Goal: Navigation & Orientation: Find specific page/section

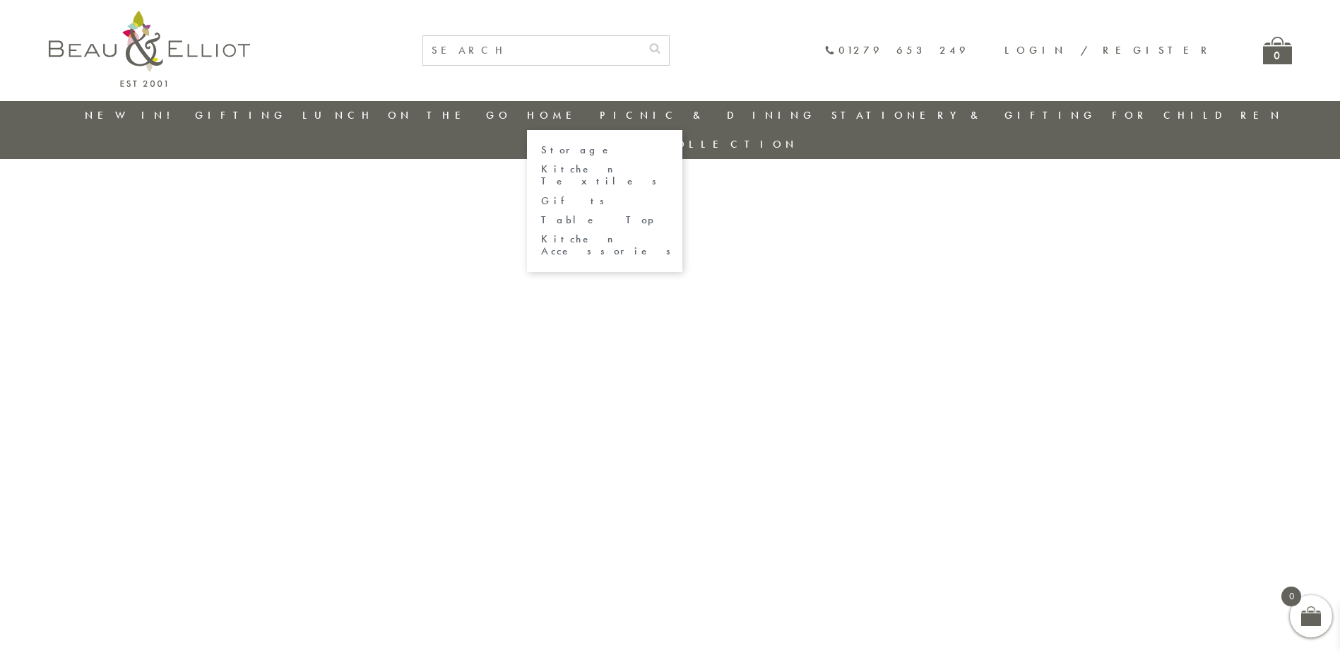
drag, startPoint x: 0, startPoint y: 0, endPoint x: 526, endPoint y: 114, distance: 538.6
click at [527, 114] on link "Home" at bounding box center [555, 115] width 57 height 14
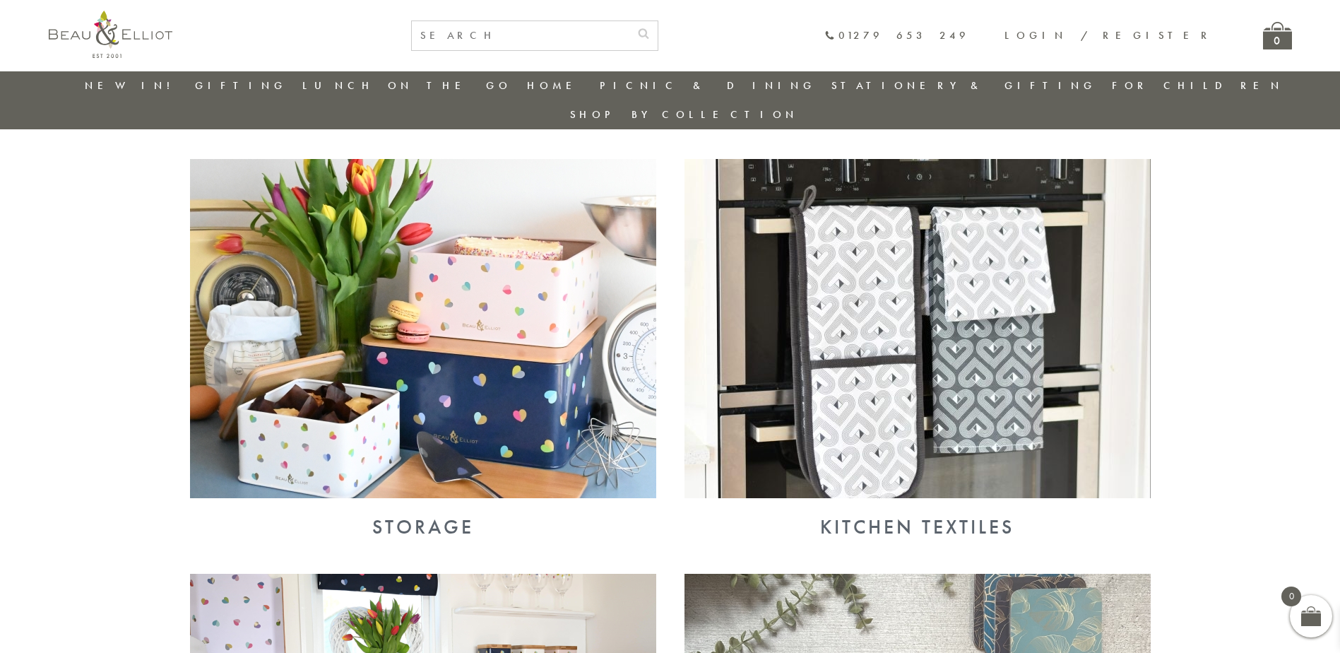
scroll to position [465, 0]
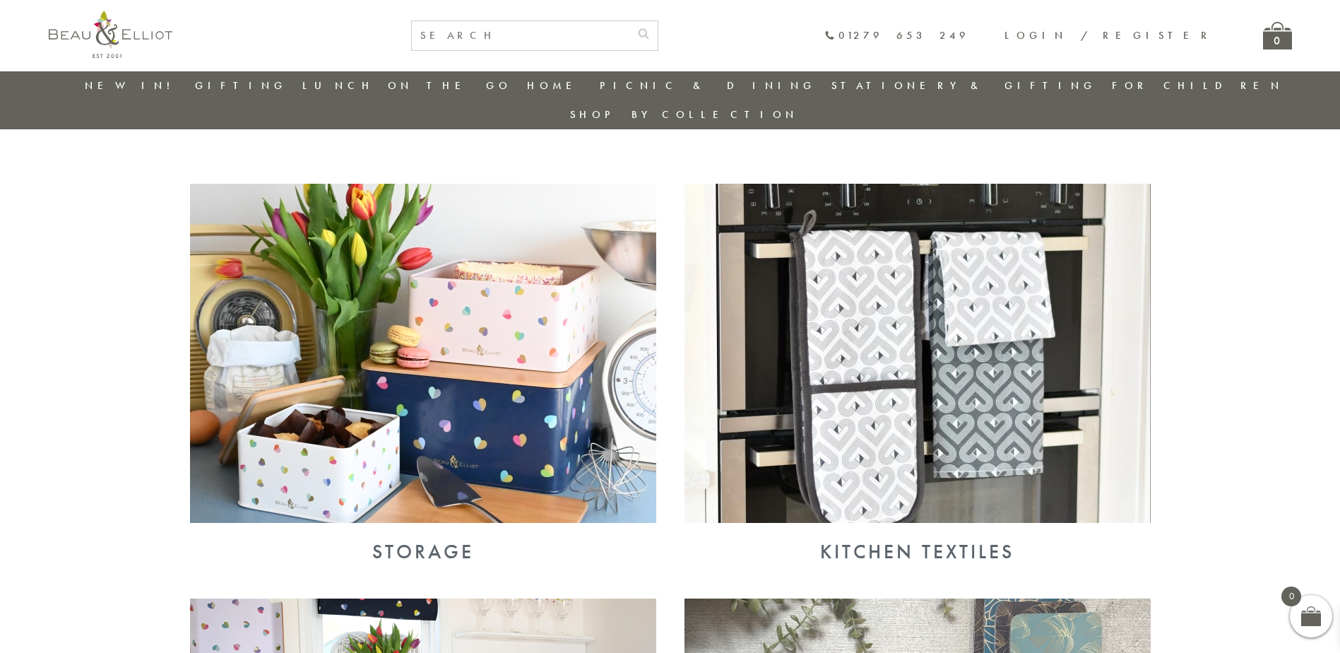
click at [483, 368] on img at bounding box center [423, 353] width 466 height 339
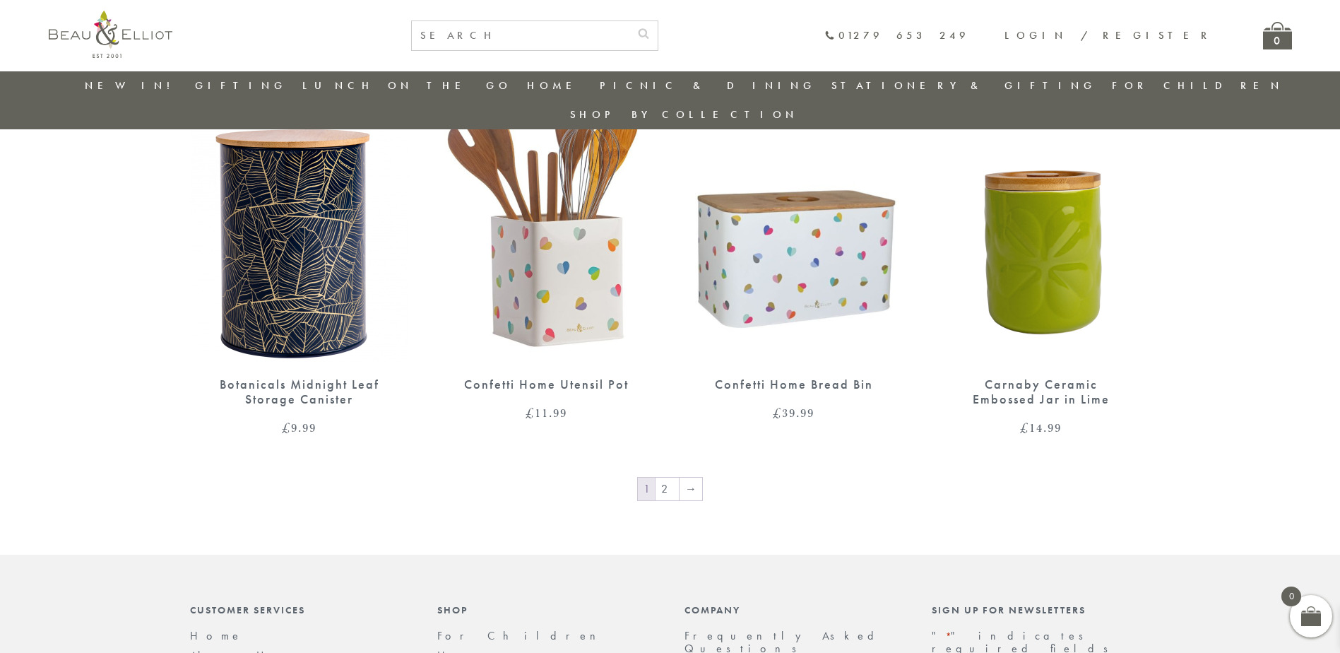
scroll to position [2302, 0]
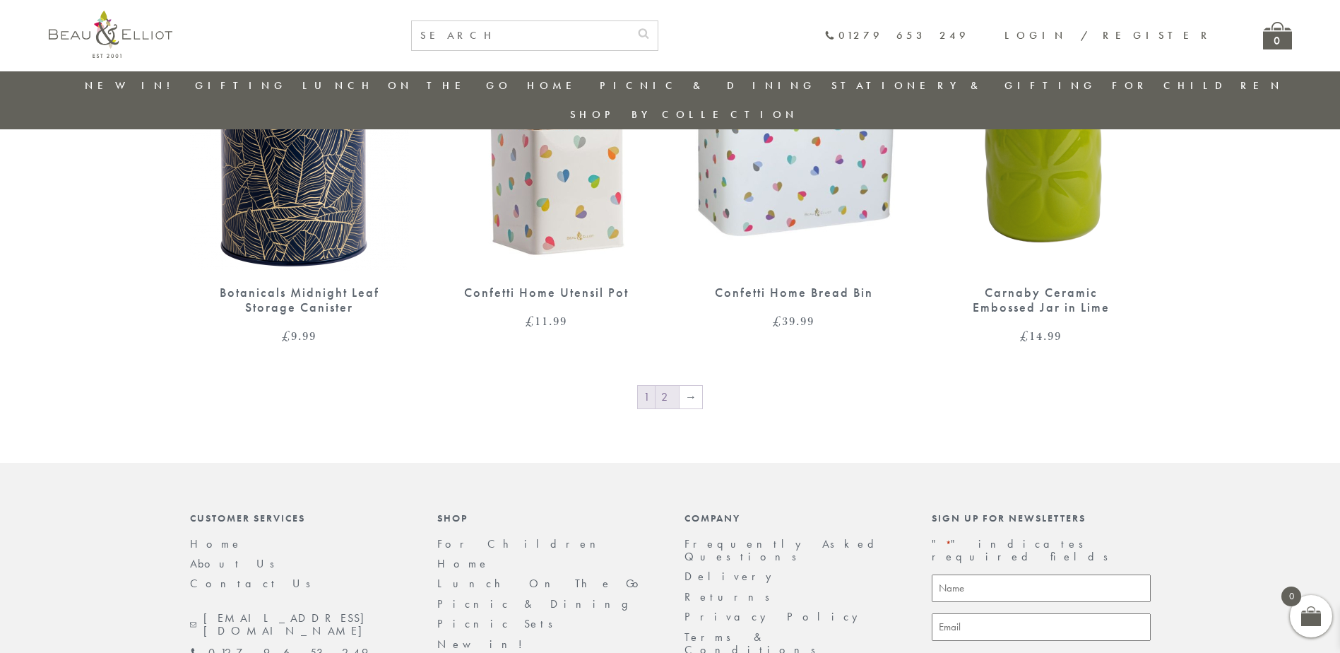
click at [663, 386] on link "2" at bounding box center [667, 397] width 23 height 23
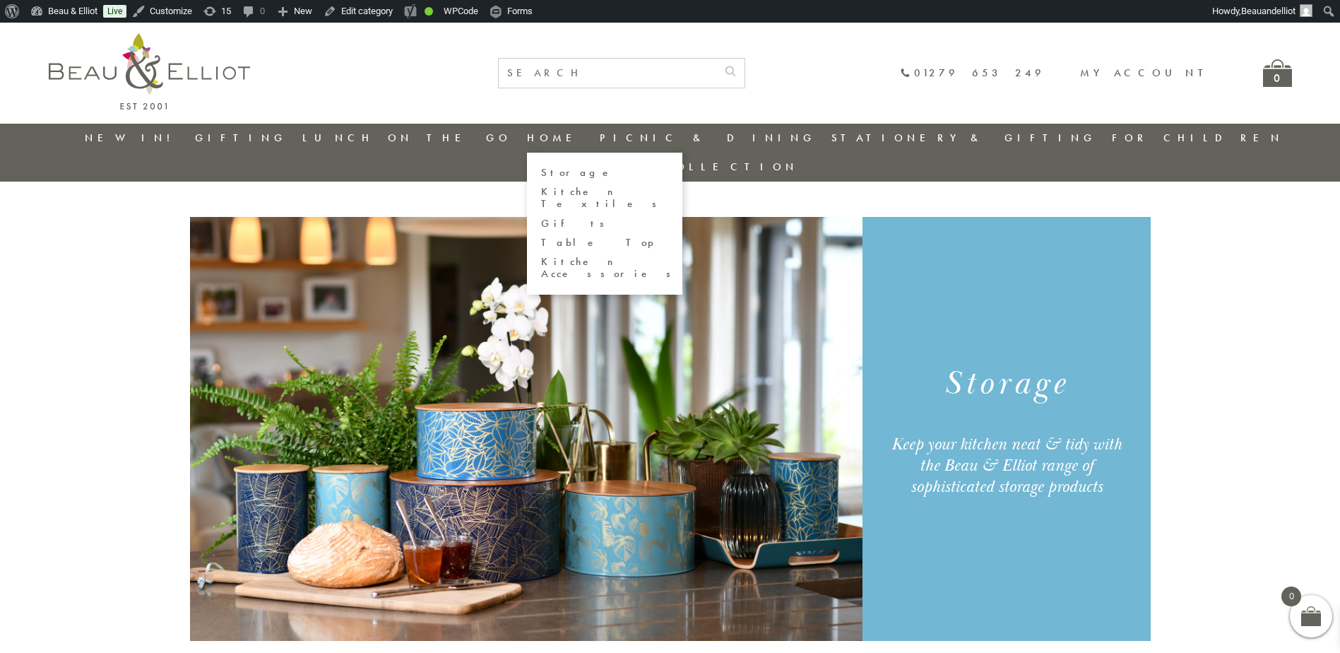
click at [527, 138] on link "Home" at bounding box center [555, 138] width 57 height 14
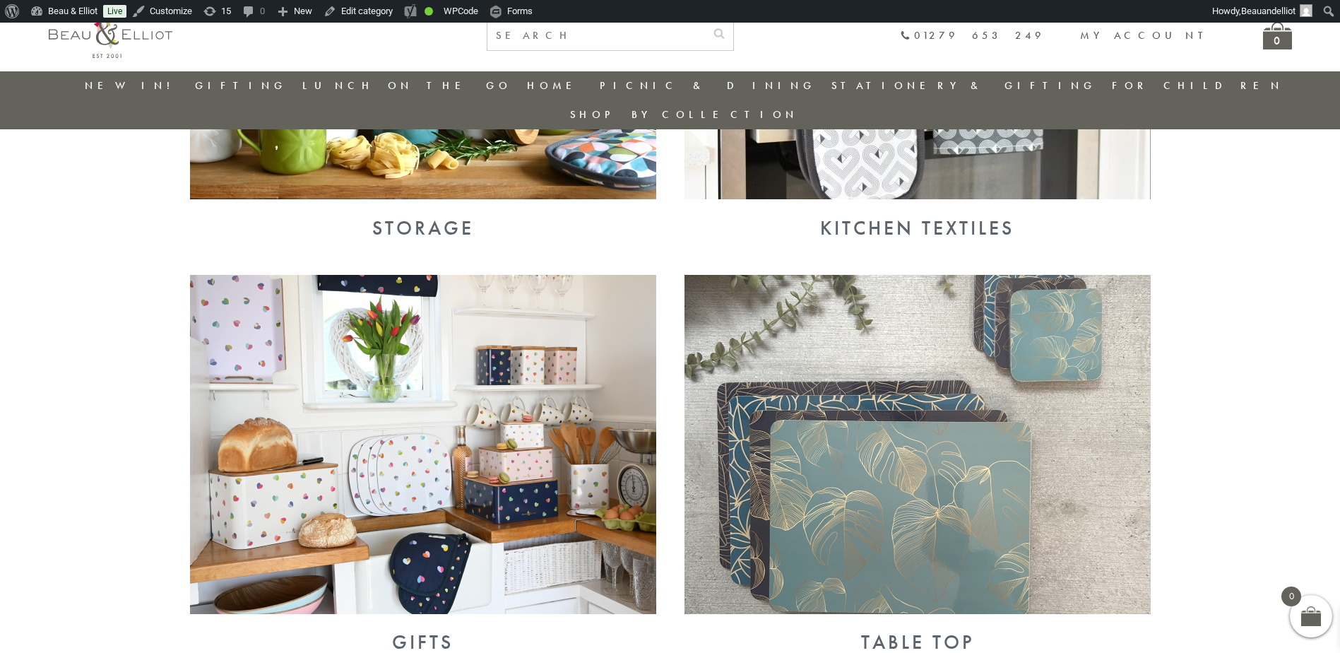
scroll to position [889, 0]
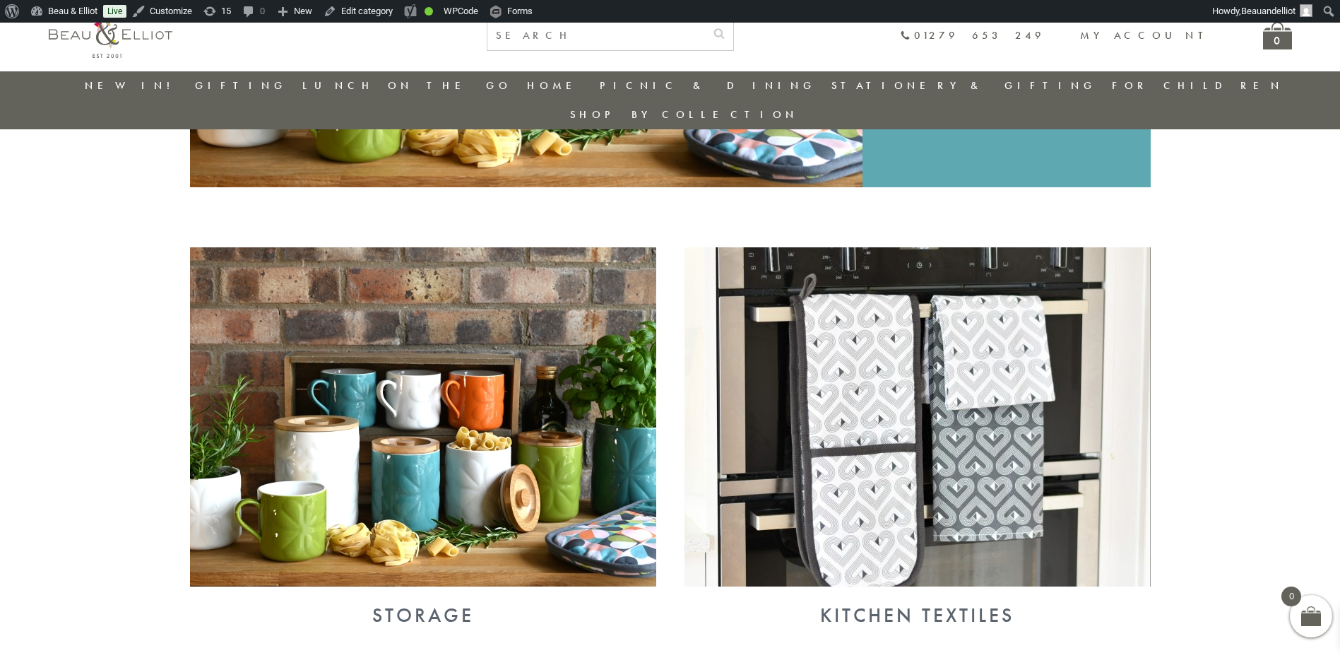
scroll to position [436, 0]
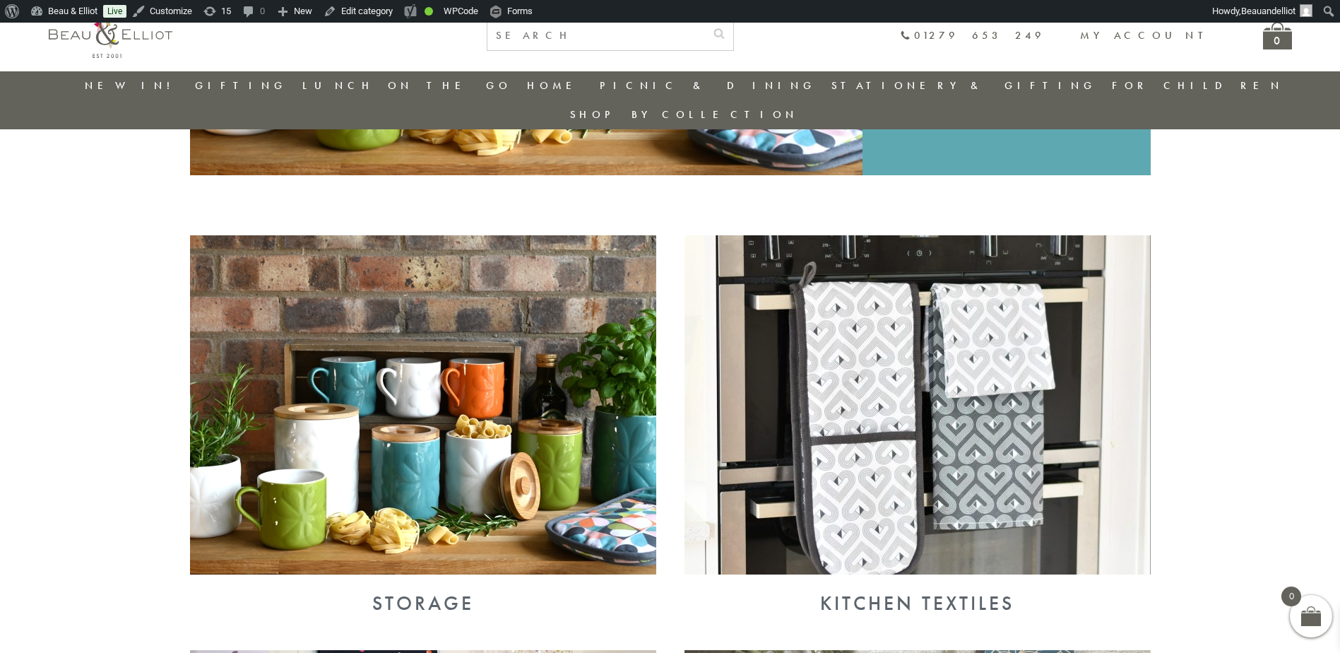
click at [411, 439] on img at bounding box center [423, 404] width 466 height 339
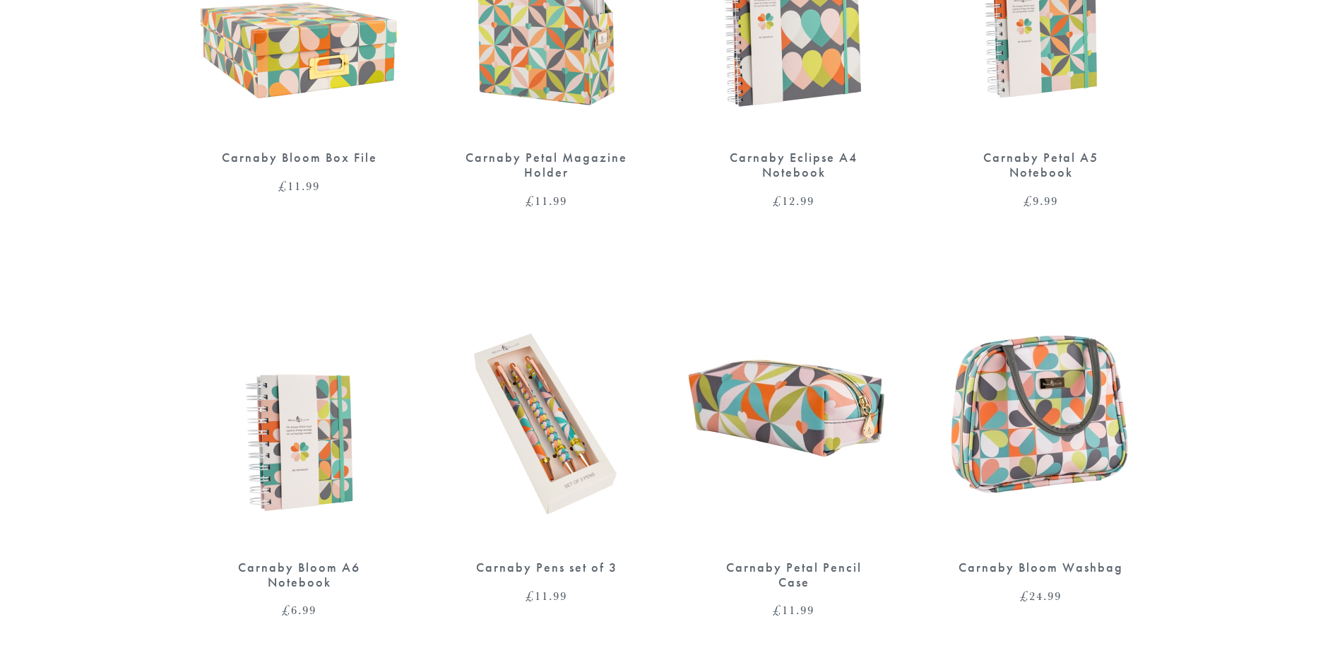
scroll to position [848, 0]
